Goal: Task Accomplishment & Management: Use online tool/utility

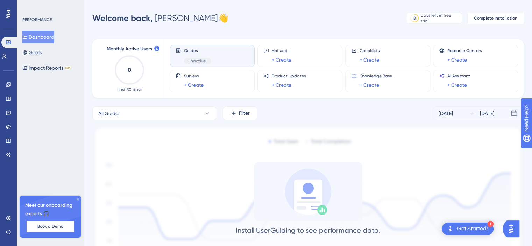
click at [496, 13] on button "Complete Installation" at bounding box center [496, 18] width 56 height 11
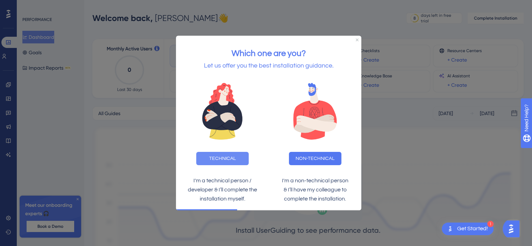
click at [228, 161] on button "TECHNICAL" at bounding box center [222, 158] width 53 height 13
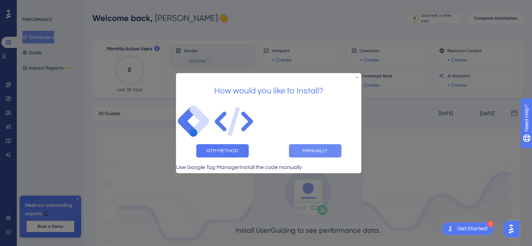
click at [315, 151] on button "MANUALLY" at bounding box center [315, 150] width 53 height 13
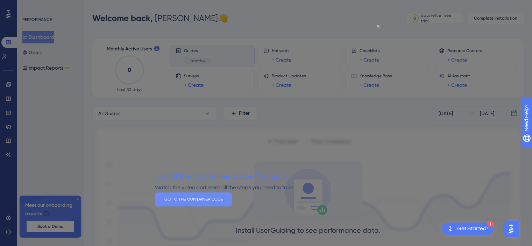
click at [232, 205] on button "GO TO THE CONTAINER CODE" at bounding box center [193, 199] width 77 height 14
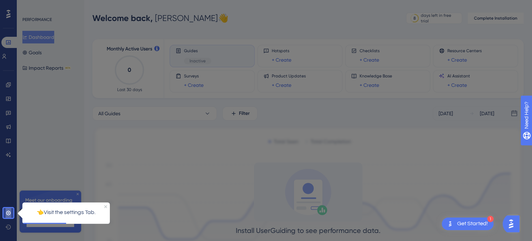
click at [9, 212] on icon at bounding box center [9, 213] width 6 height 6
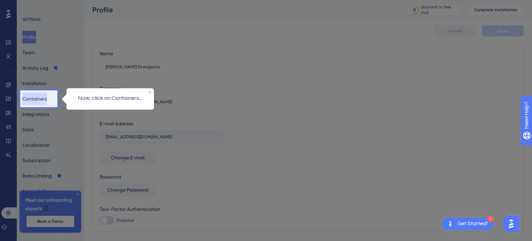
click at [44, 98] on button "Containers" at bounding box center [34, 98] width 25 height 13
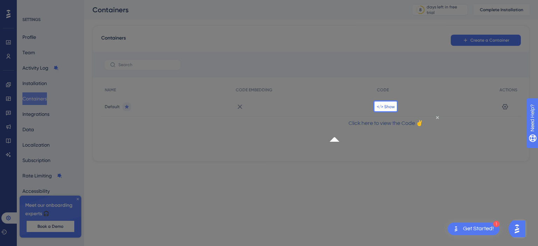
click at [388, 107] on span "</> Show" at bounding box center [386, 107] width 18 height 6
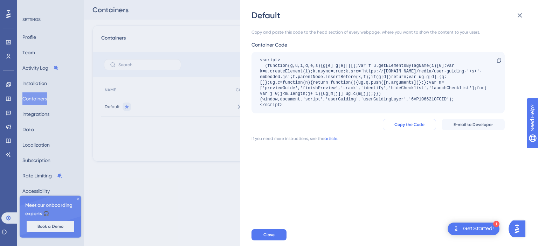
click at [418, 124] on span "Copy the Code" at bounding box center [409, 125] width 30 height 6
click at [427, 180] on div "Copy and paste this code to the head section of every webpage, where you want t…" at bounding box center [392, 122] width 282 height 203
